Goal: Task Accomplishment & Management: Complete application form

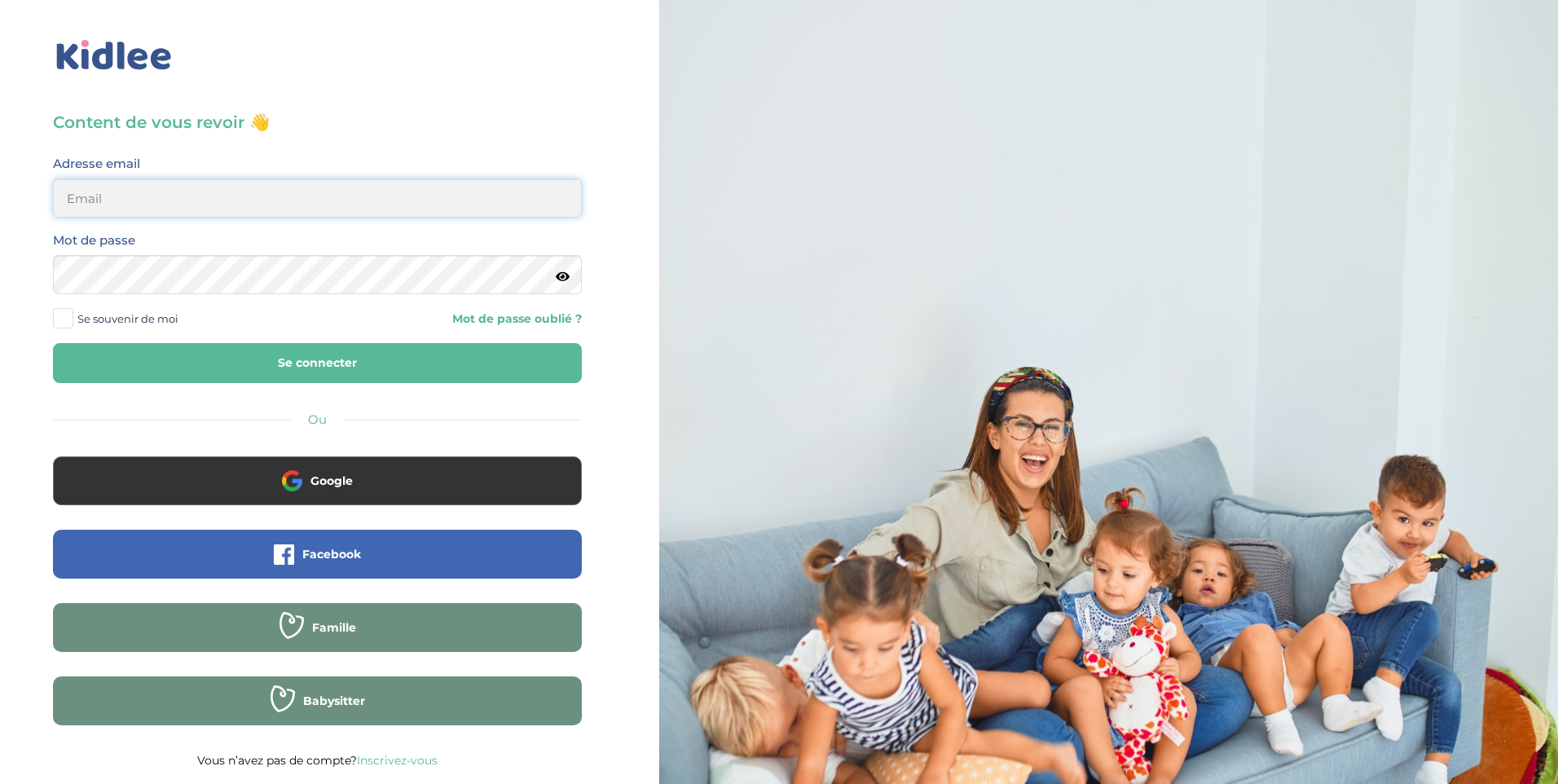
click at [304, 198] on input "email" at bounding box center [317, 198] width 528 height 39
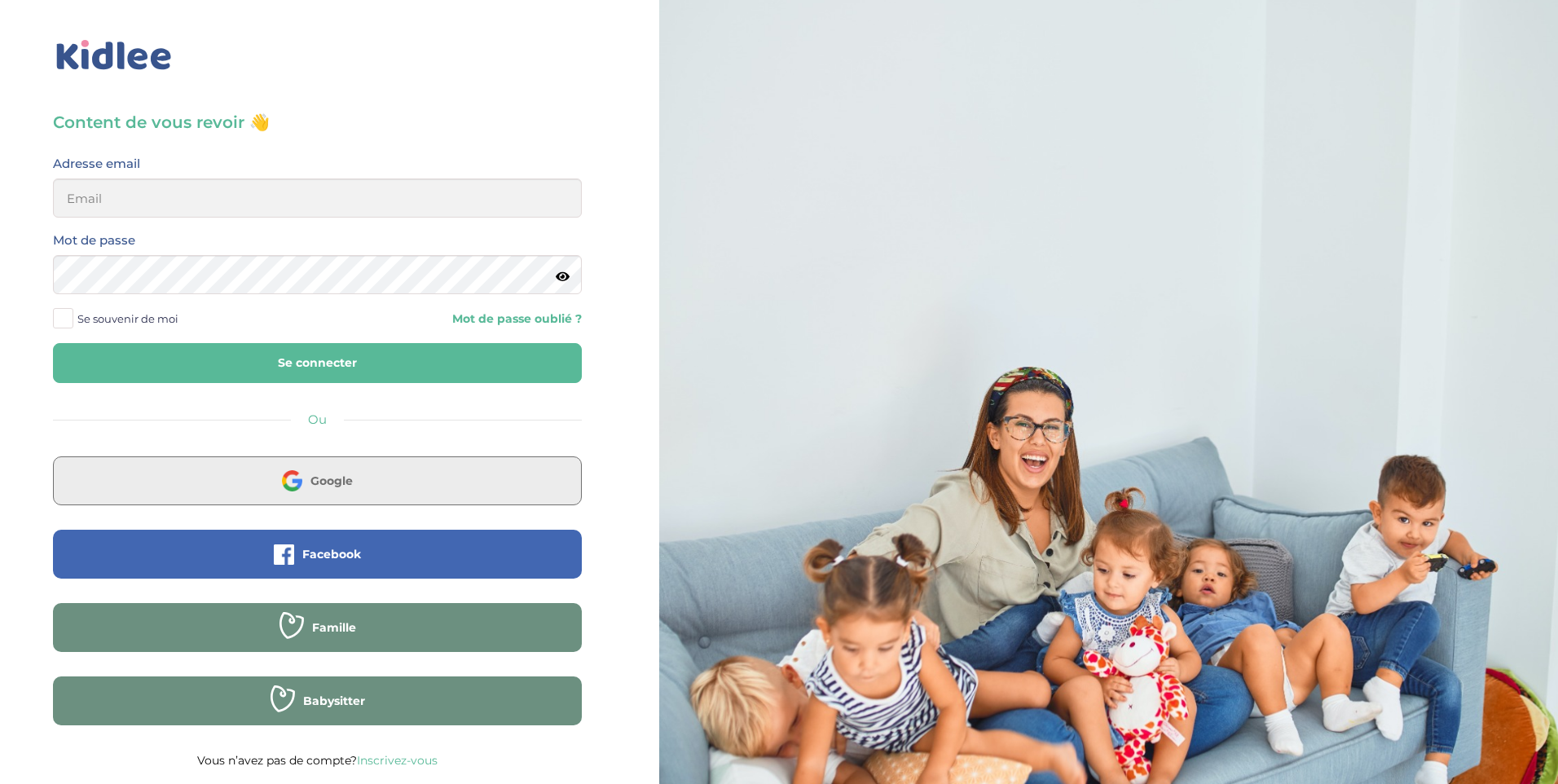
click at [330, 495] on button "Google" at bounding box center [317, 481] width 528 height 49
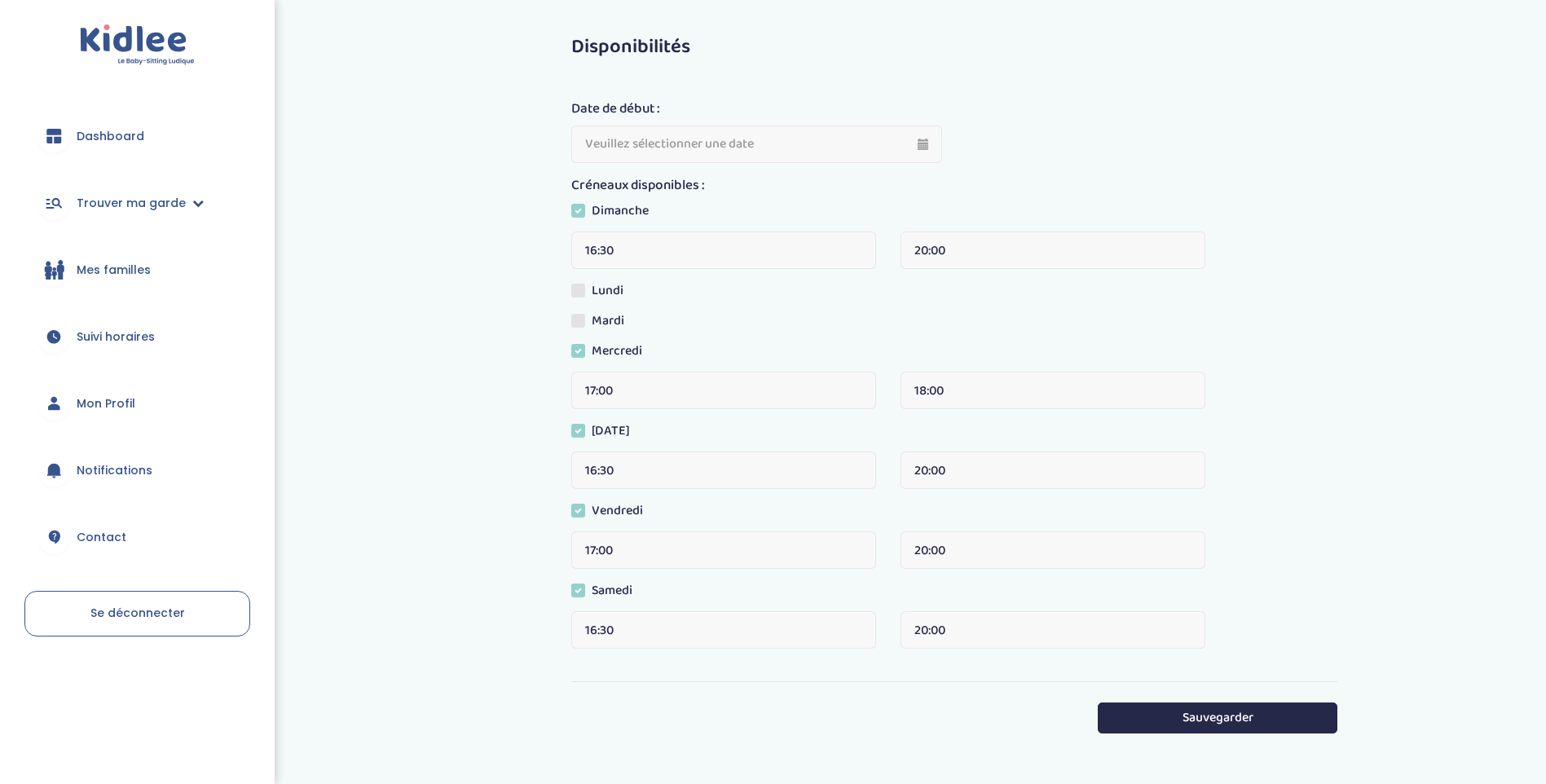
click at [122, 144] on span "Dashboard" at bounding box center [110, 137] width 68 height 17
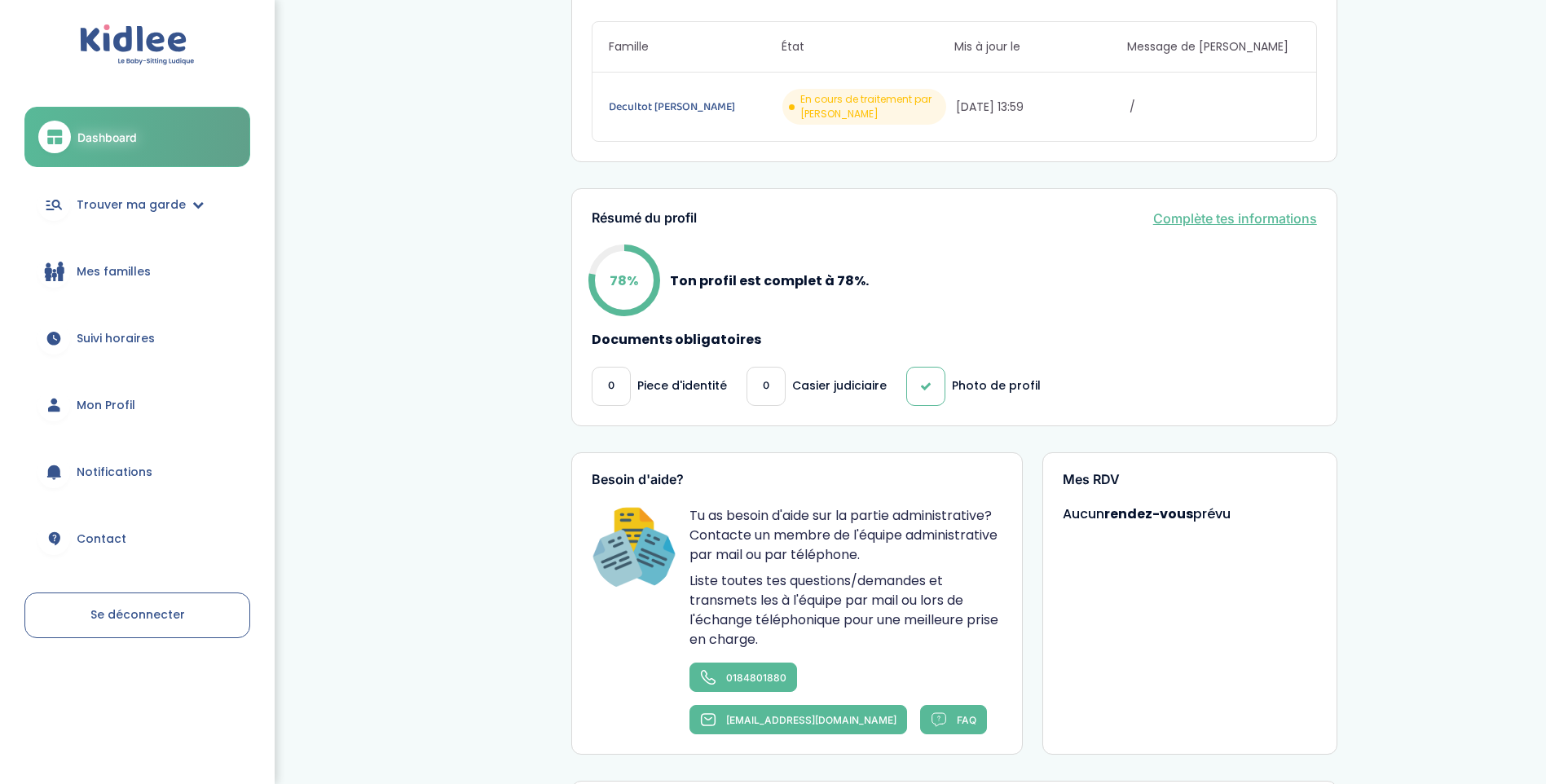
scroll to position [326, 0]
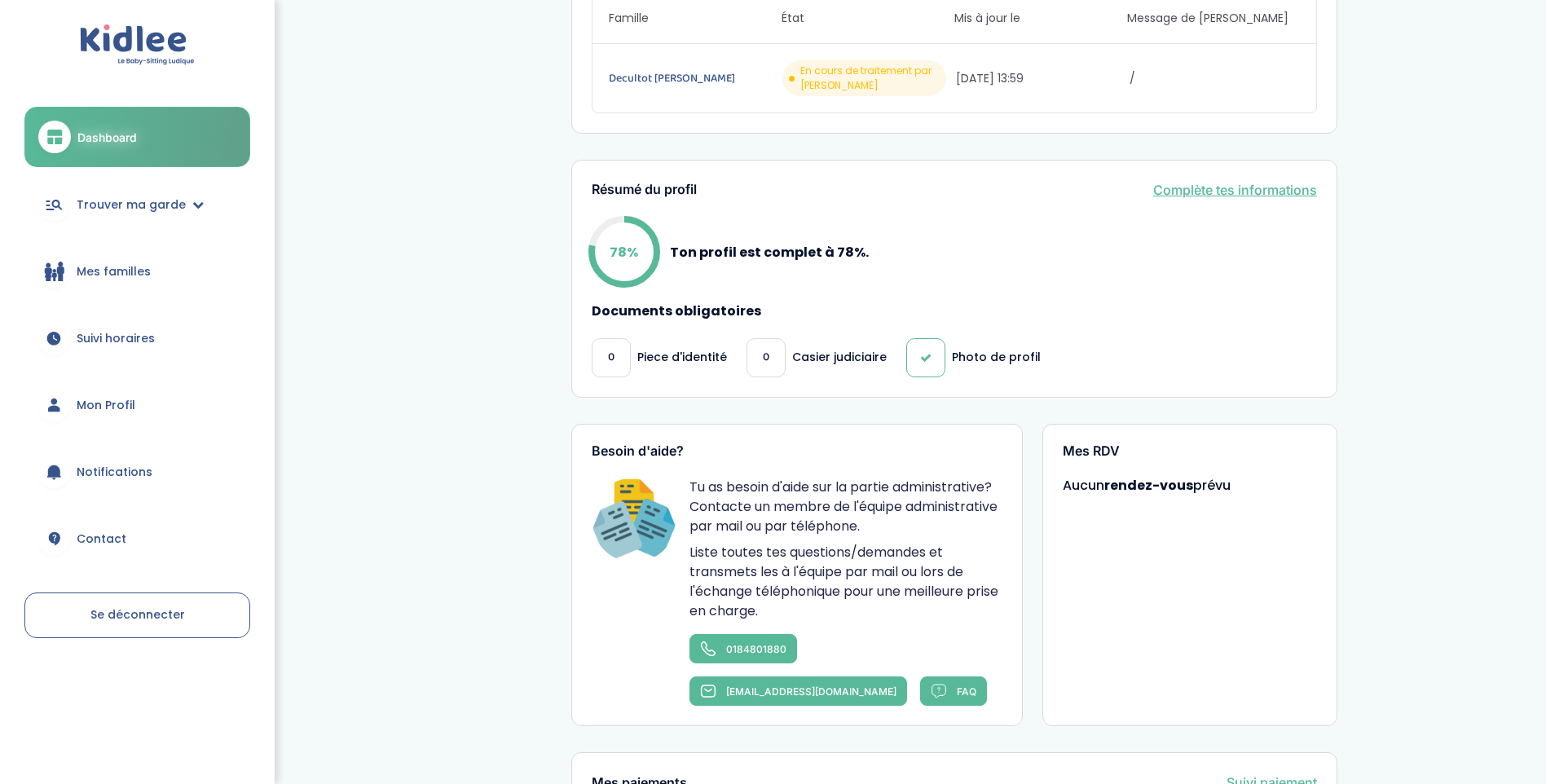
click at [1229, 197] on link "Complète tes informations" at bounding box center [1235, 189] width 164 height 20
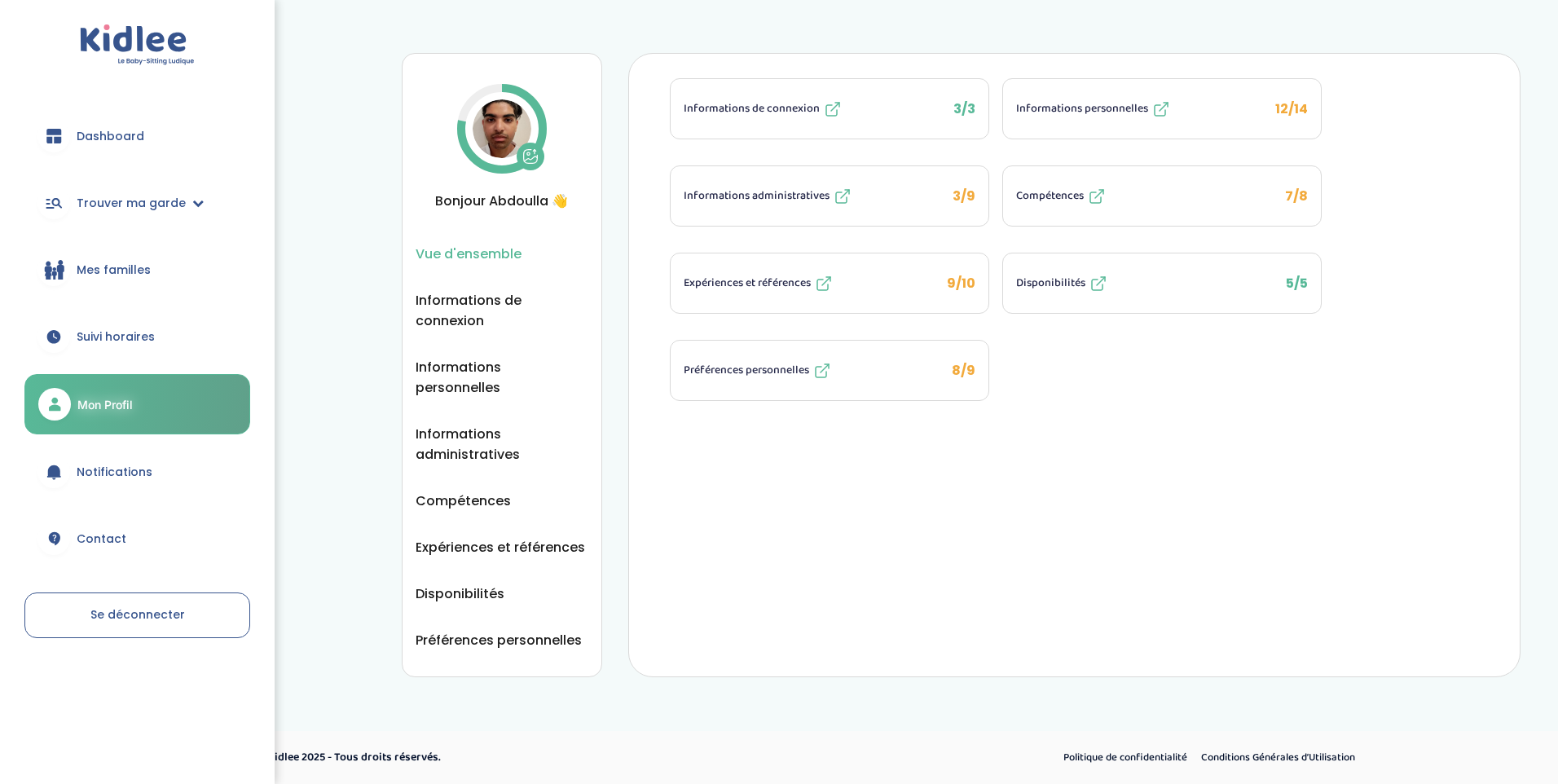
click at [883, 177] on button "Informations administratives 3/9" at bounding box center [829, 196] width 318 height 59
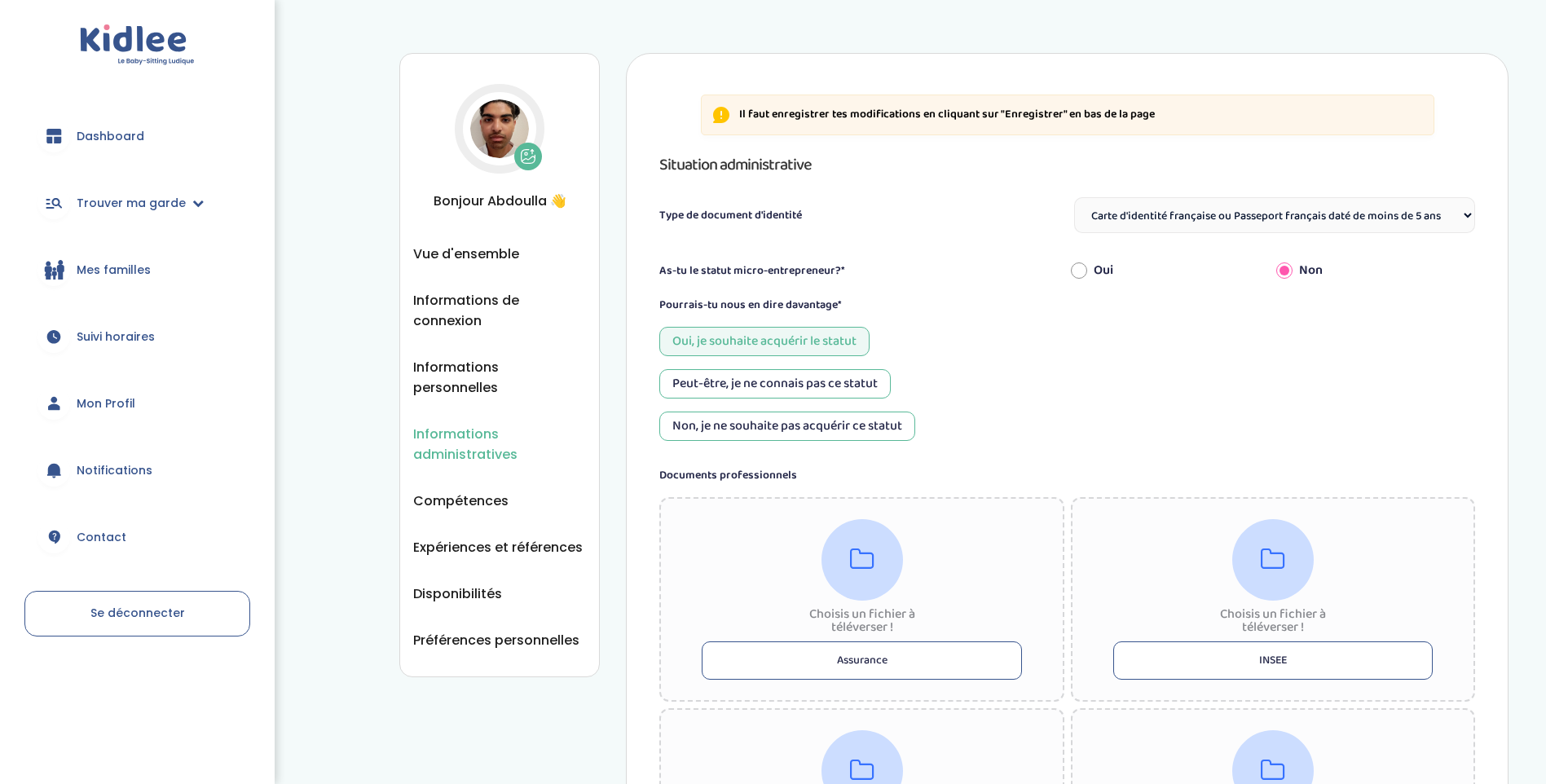
select select "Carte d'identité française ou Passeport français daté de moins de 5 ans"
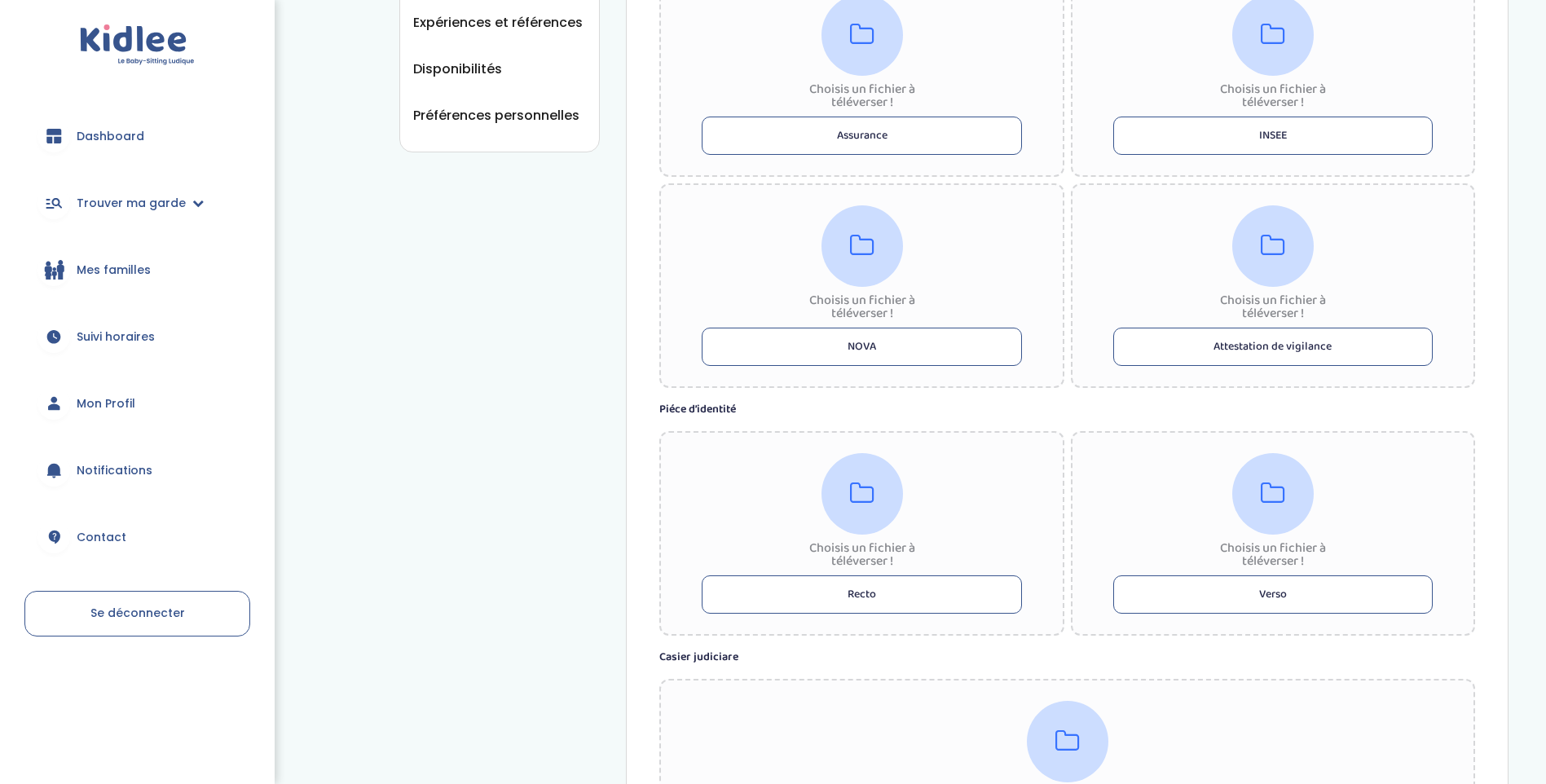
scroll to position [570, 0]
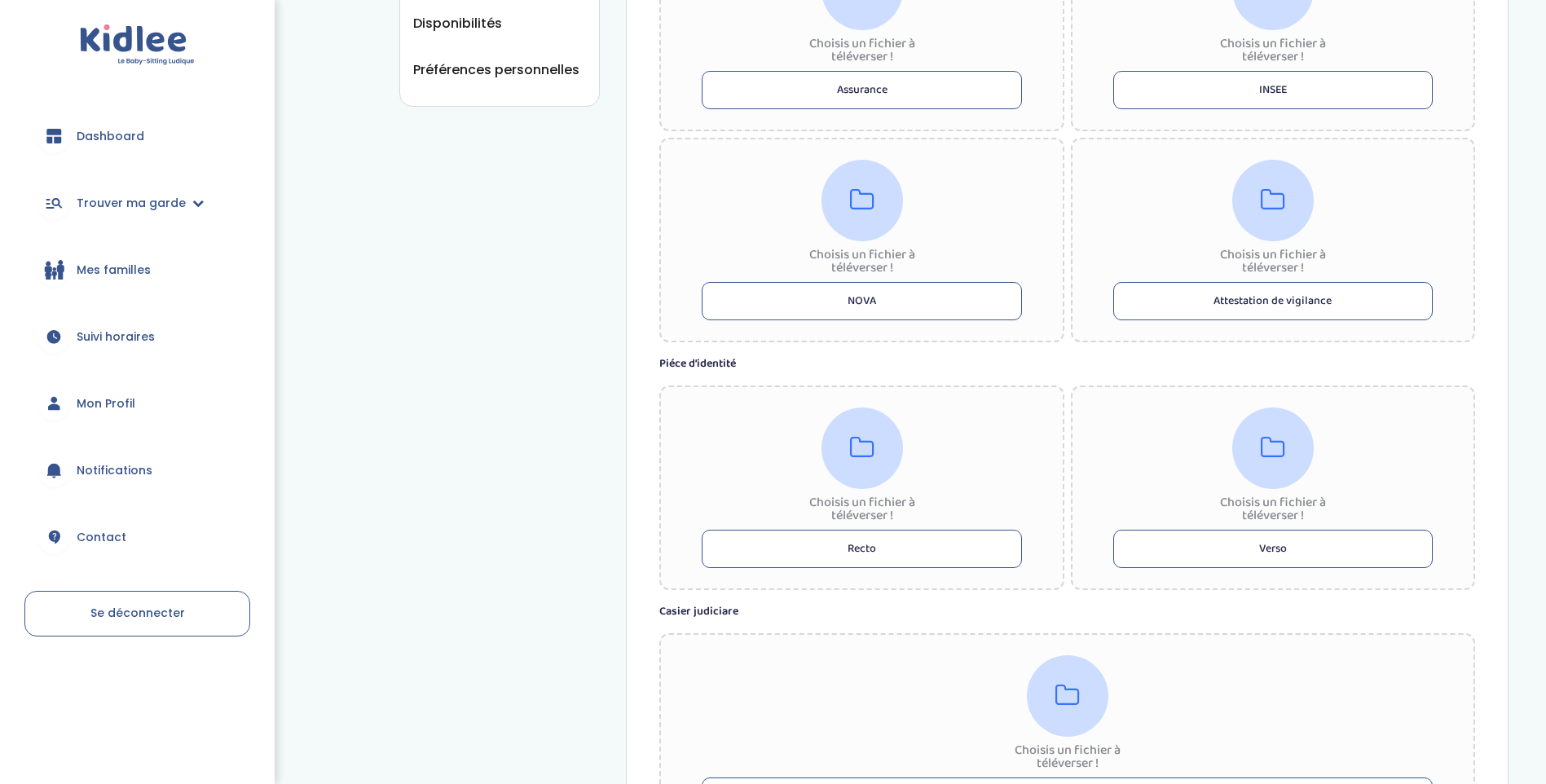
click at [886, 540] on button "Recto" at bounding box center [862, 548] width 320 height 38
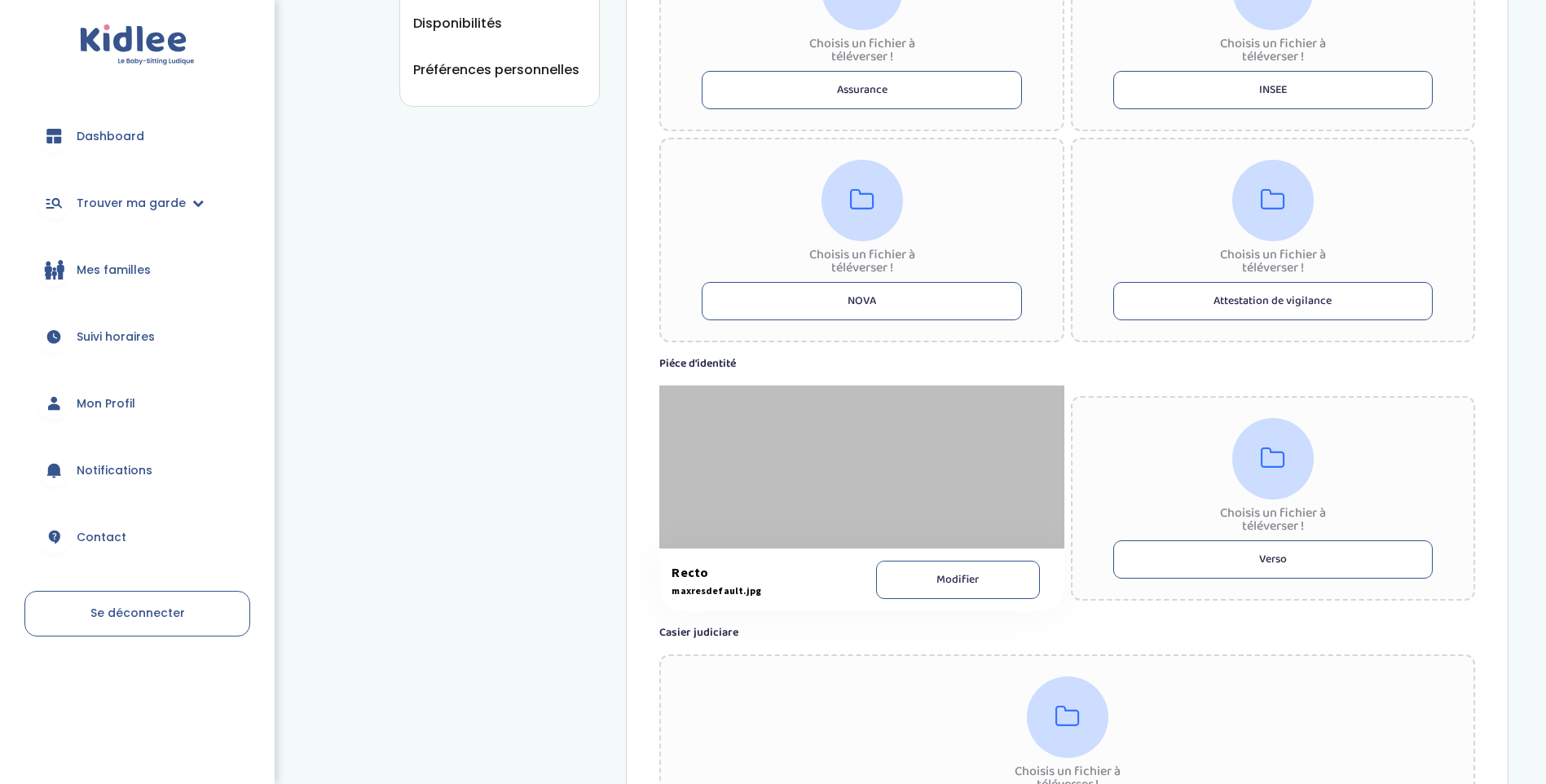
click at [1008, 599] on div "Recto maxresdefault.jpg Modifier" at bounding box center [862, 579] width 405 height 63
click at [1007, 586] on button "Modifier" at bounding box center [958, 579] width 164 height 38
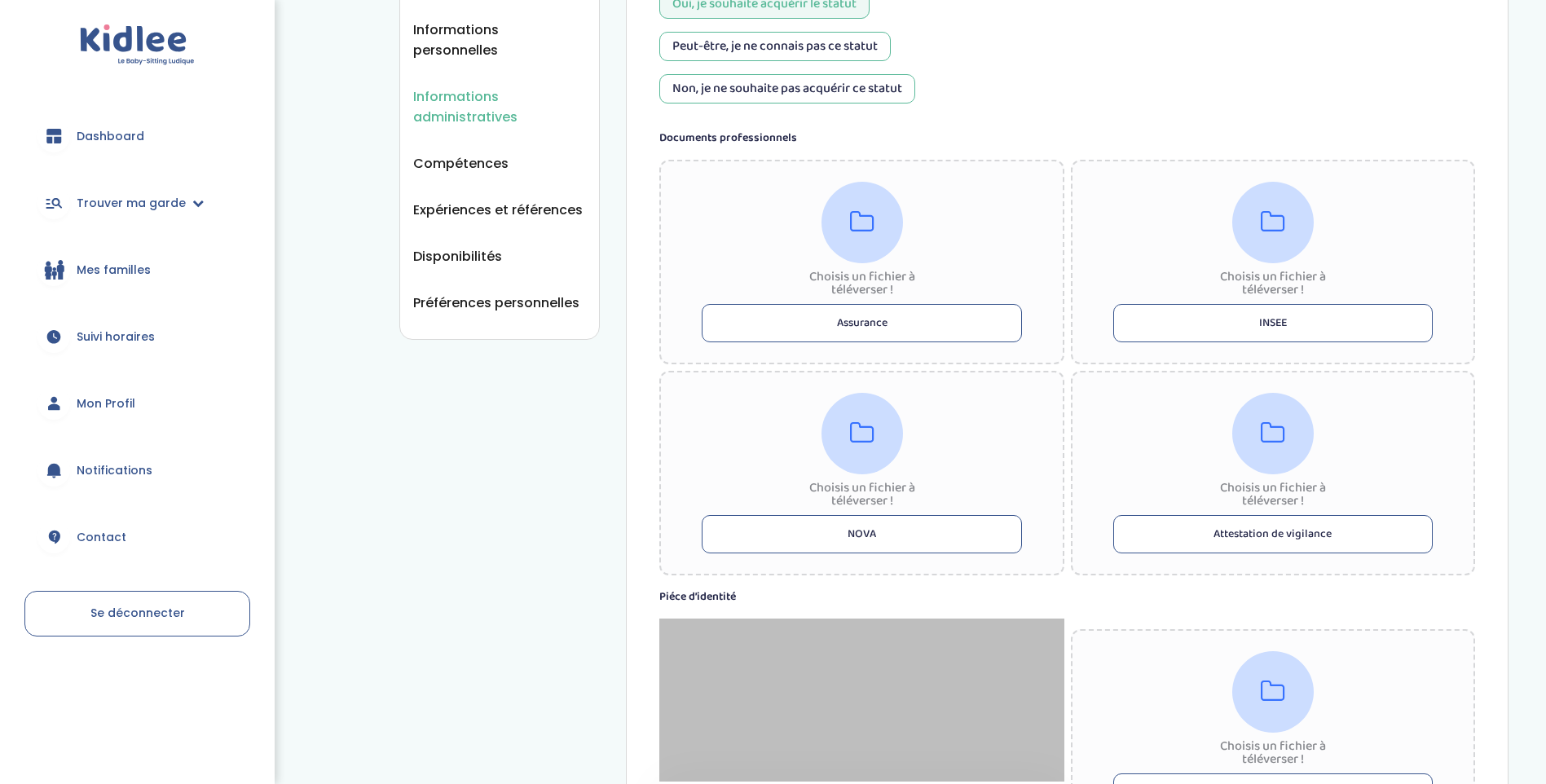
scroll to position [510, 0]
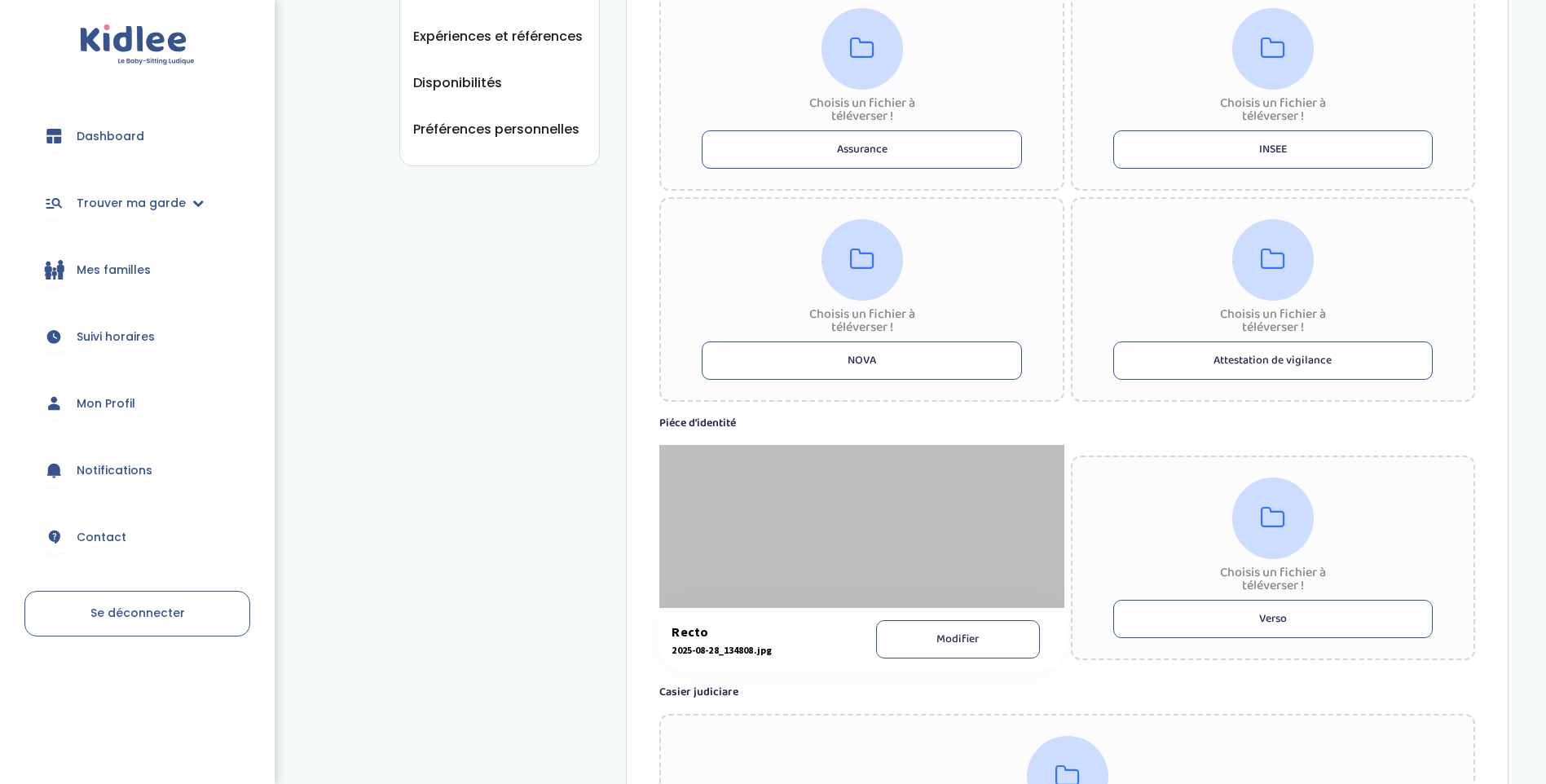
click at [1224, 630] on button "Verso" at bounding box center [1273, 618] width 320 height 38
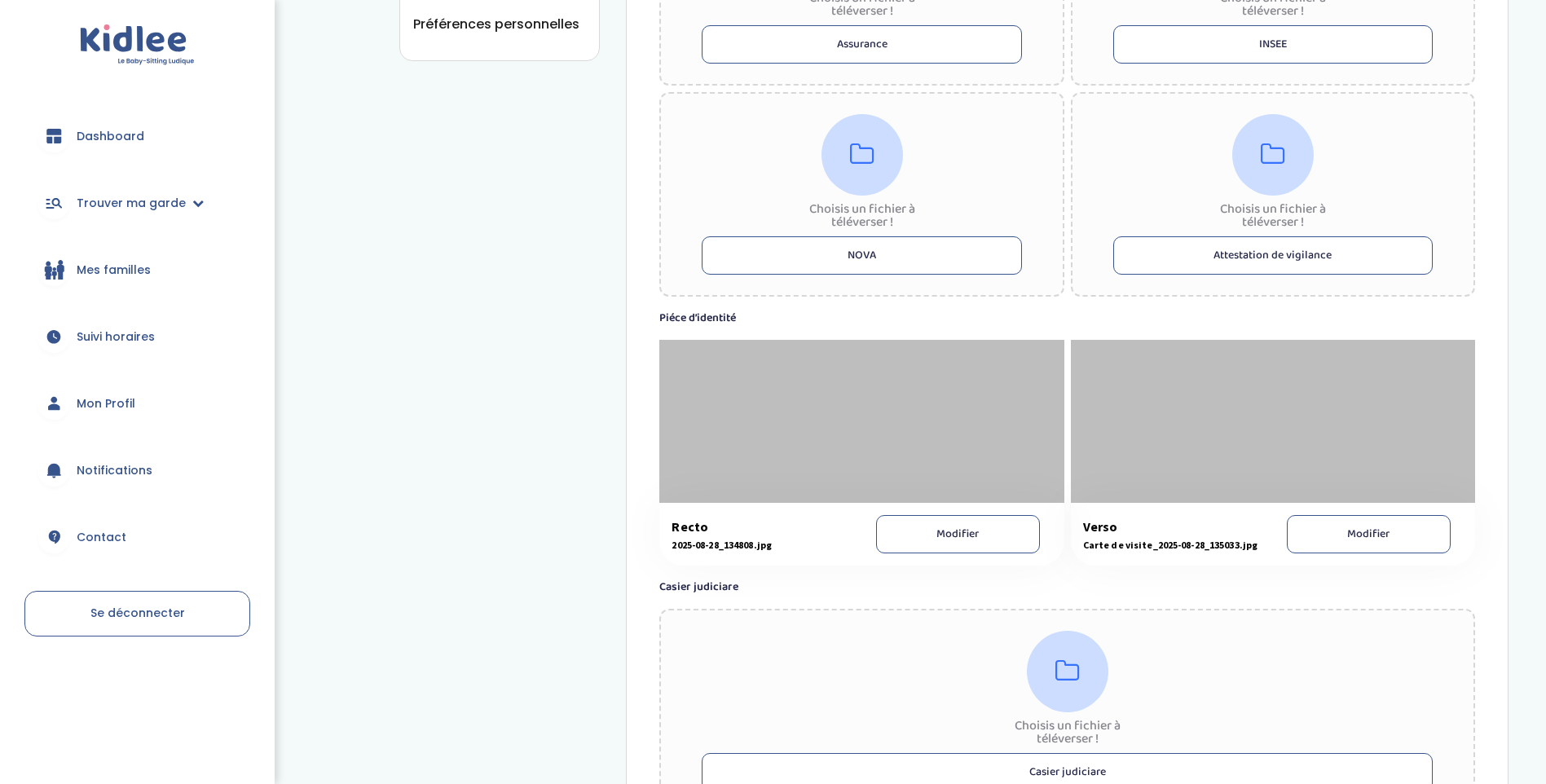
scroll to position [837, 0]
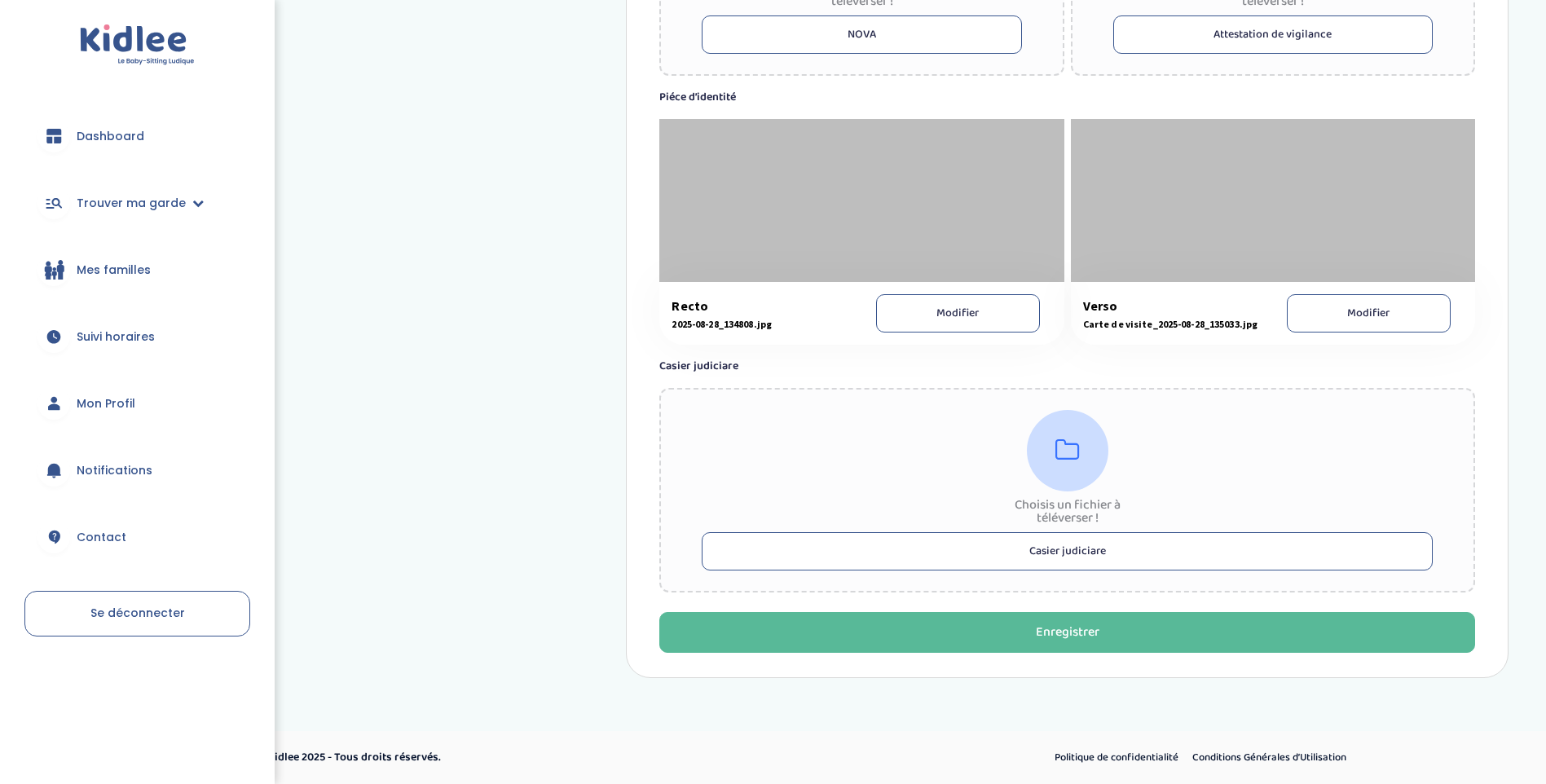
click at [1050, 546] on button "Casier judiciare" at bounding box center [1067, 550] width 731 height 38
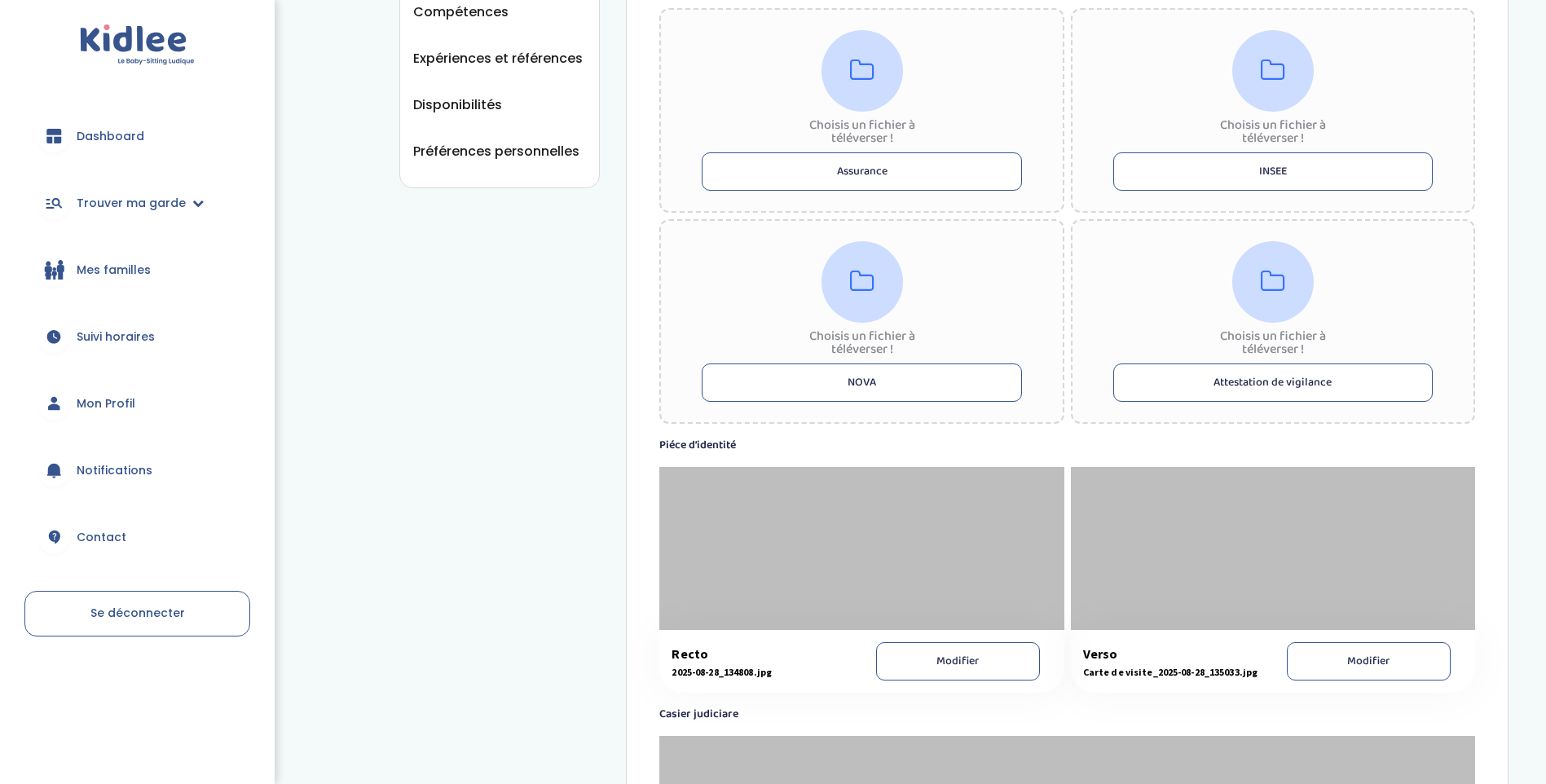
scroll to position [858, 0]
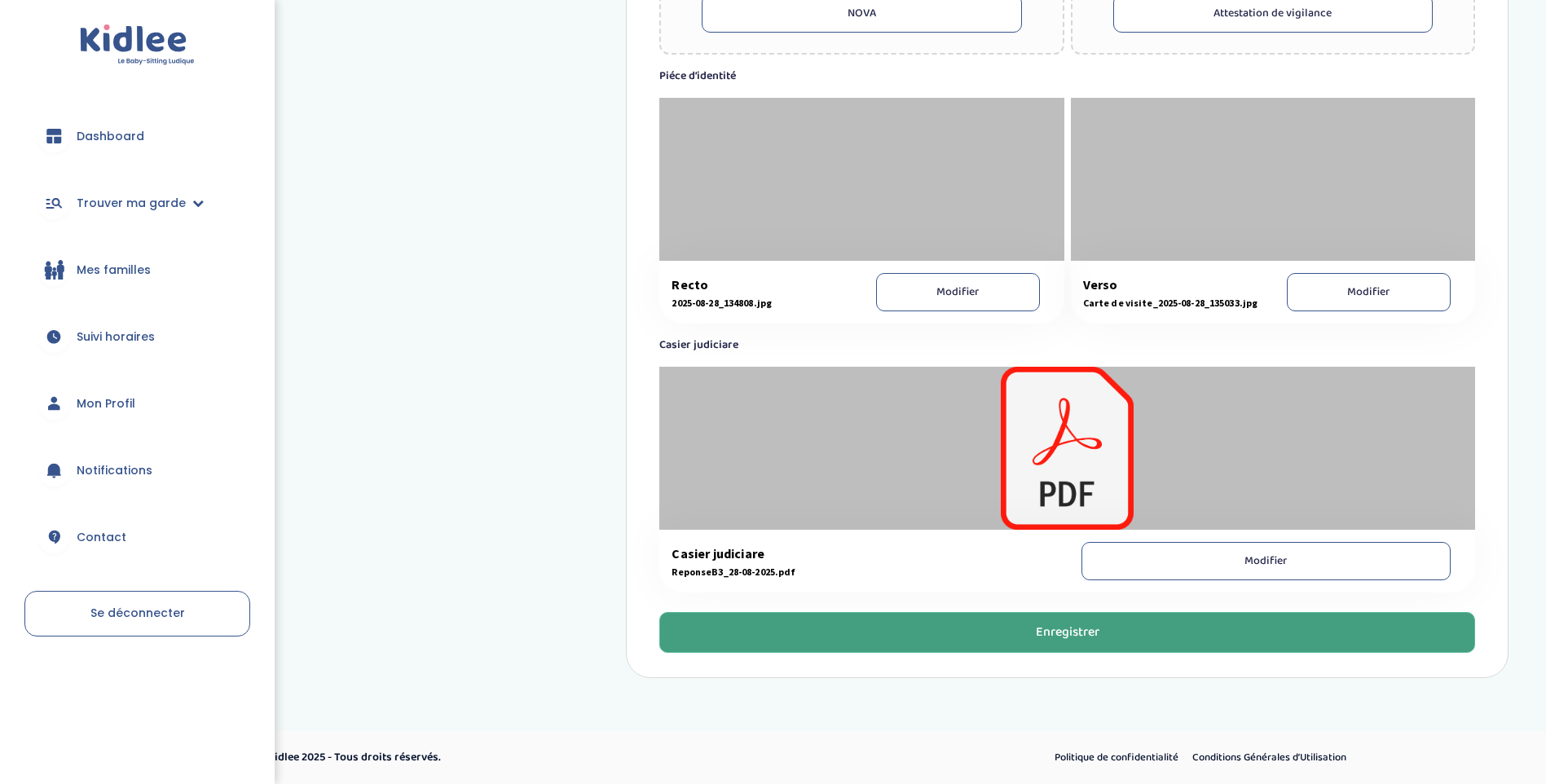
click at [1032, 645] on button "Enregistrer" at bounding box center [1067, 632] width 816 height 41
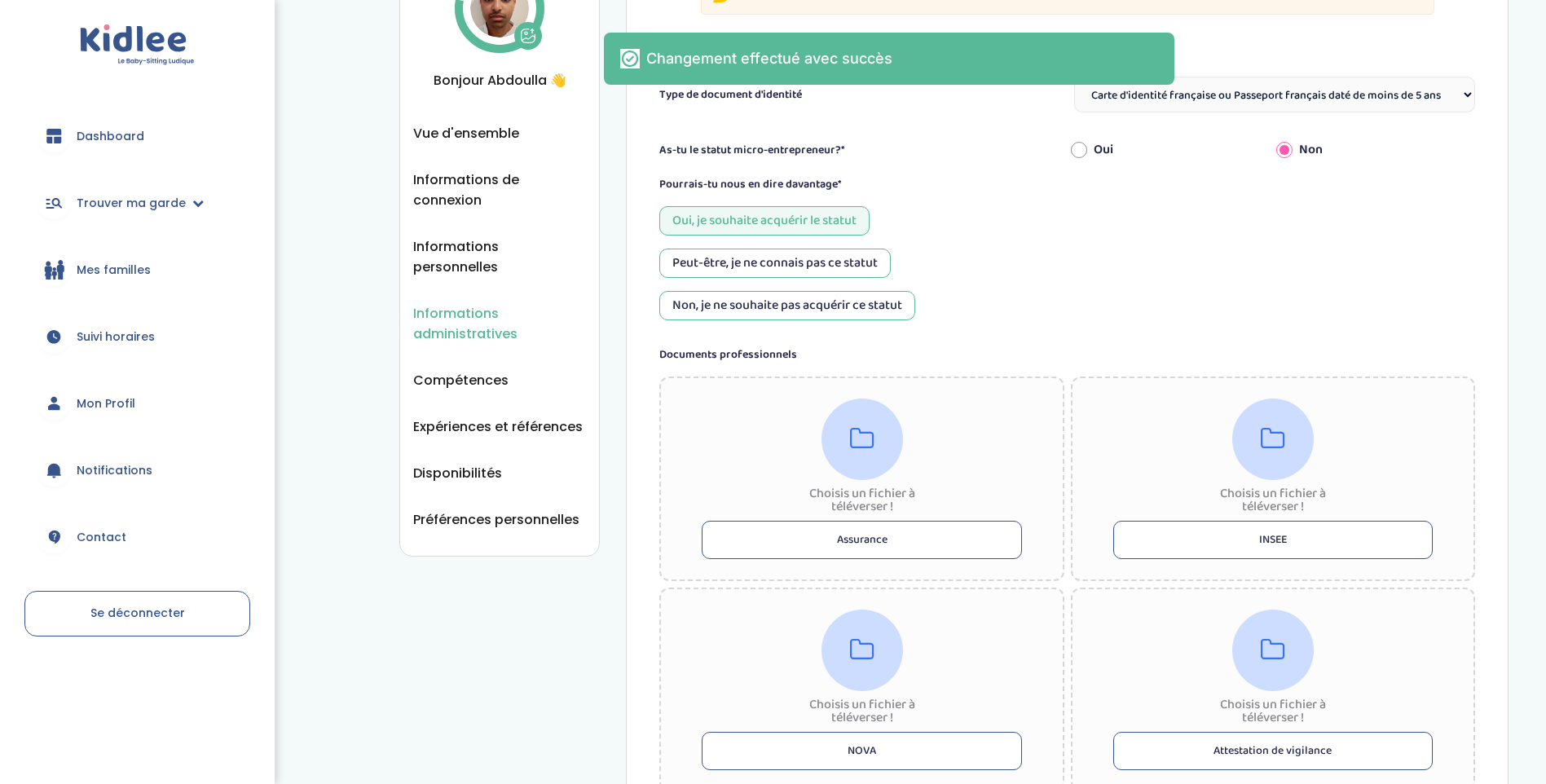
scroll to position [0, 0]
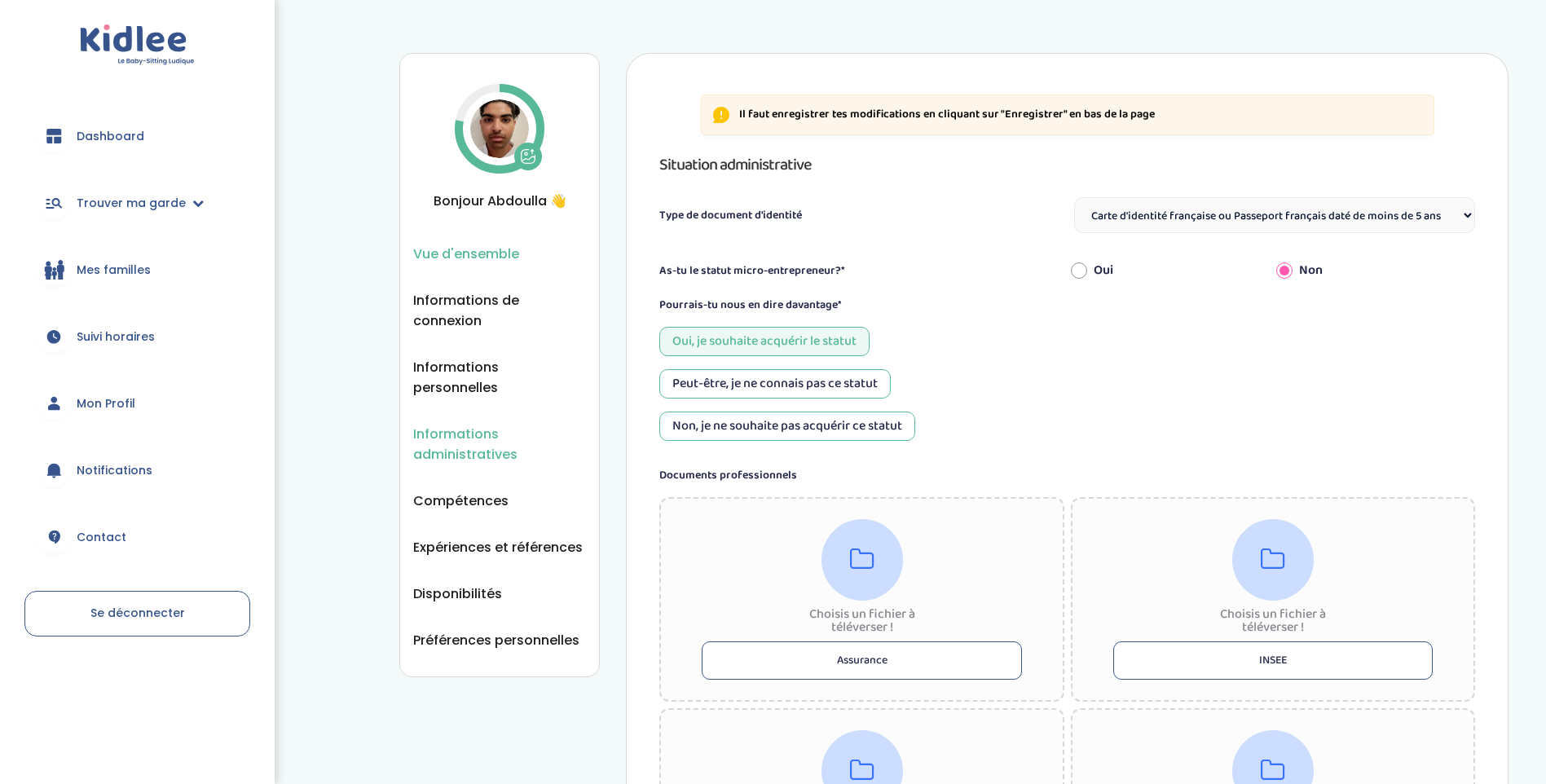
click at [472, 253] on span "Vue d'ensemble" at bounding box center [466, 254] width 106 height 20
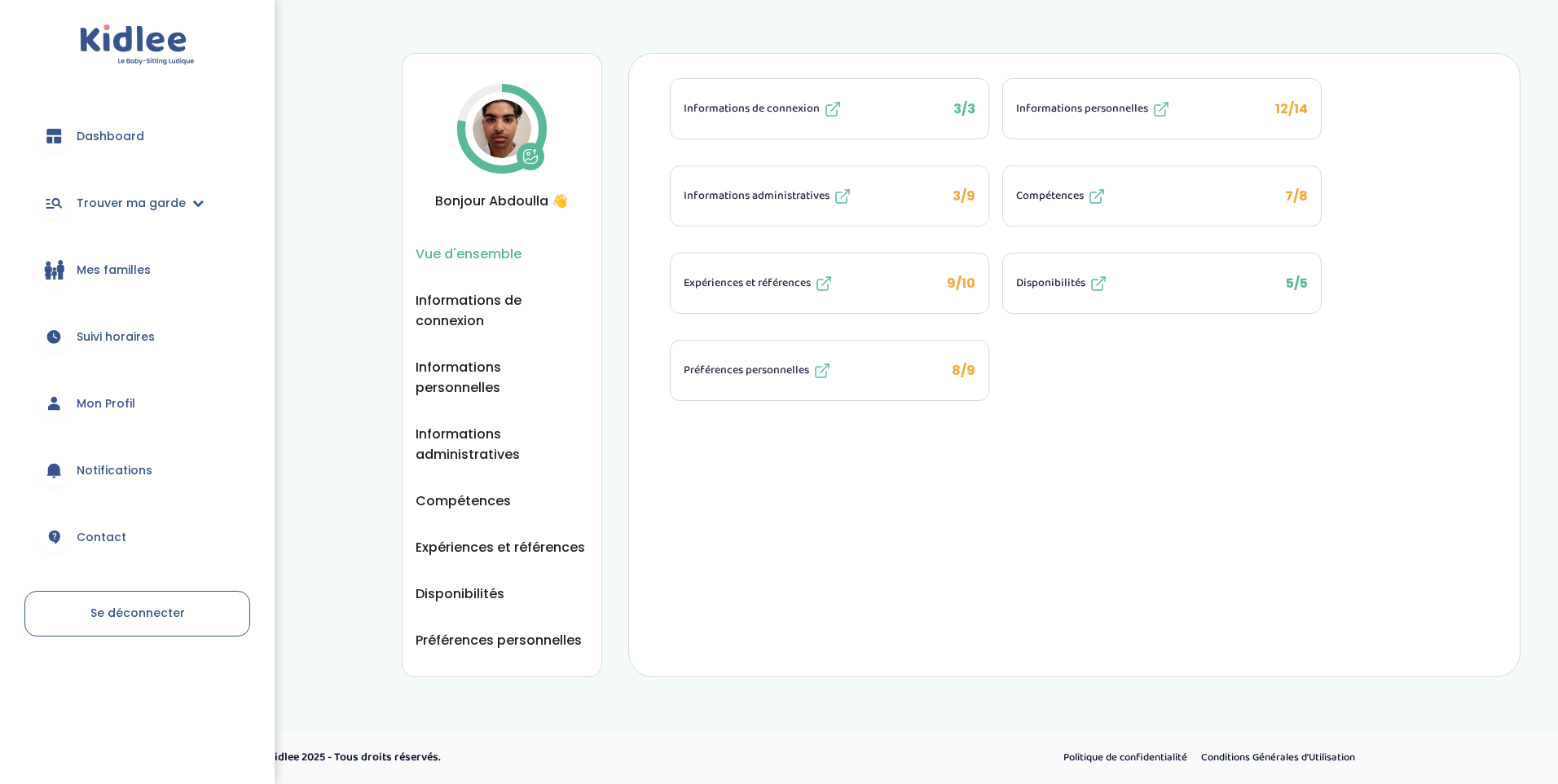
click at [94, 146] on link "Dashboard" at bounding box center [138, 136] width 226 height 59
